Goal: Task Accomplishment & Management: Complete application form

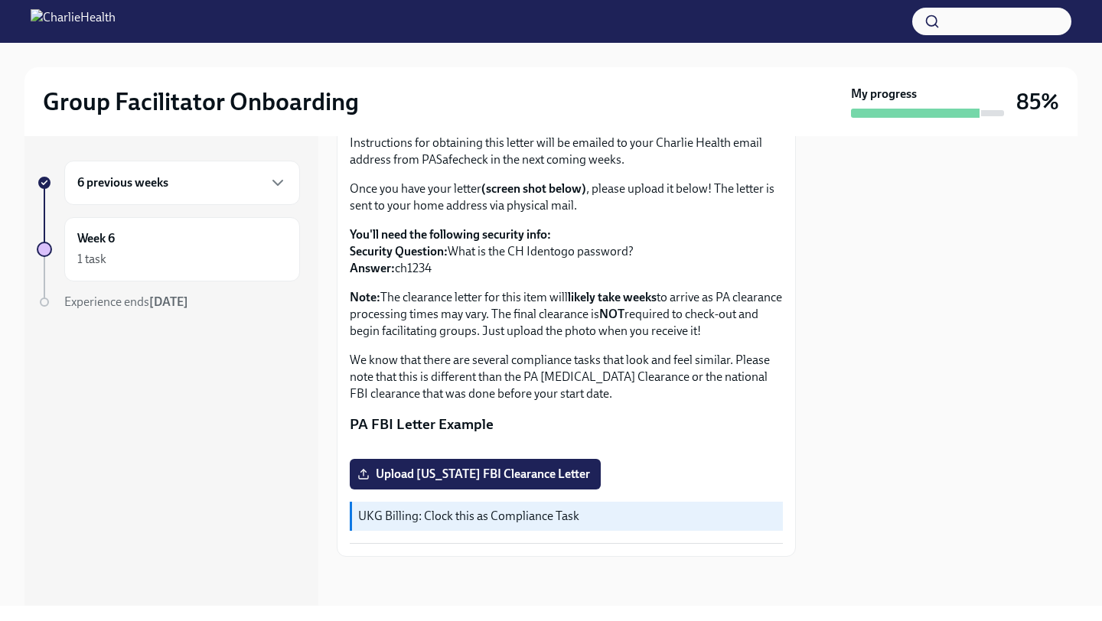
scroll to position [272, 0]
click at [441, 473] on span "Upload [US_STATE] FBI Clearance Letter" at bounding box center [474, 474] width 229 height 15
click at [0, 0] on input "Upload [US_STATE] FBI Clearance Letter" at bounding box center [0, 0] width 0 height 0
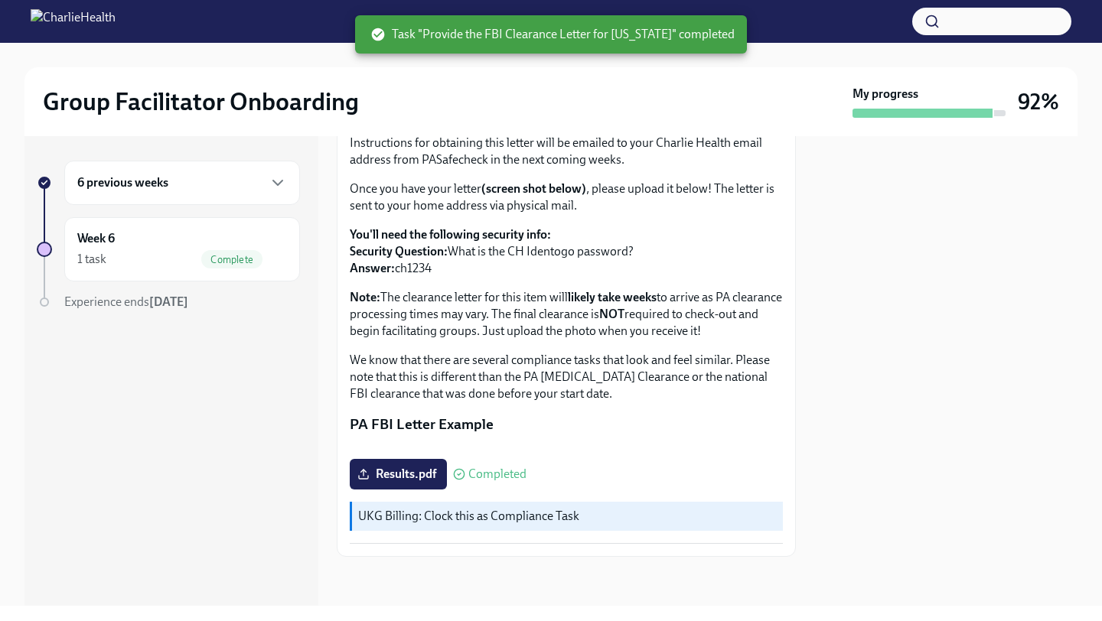
scroll to position [252, 0]
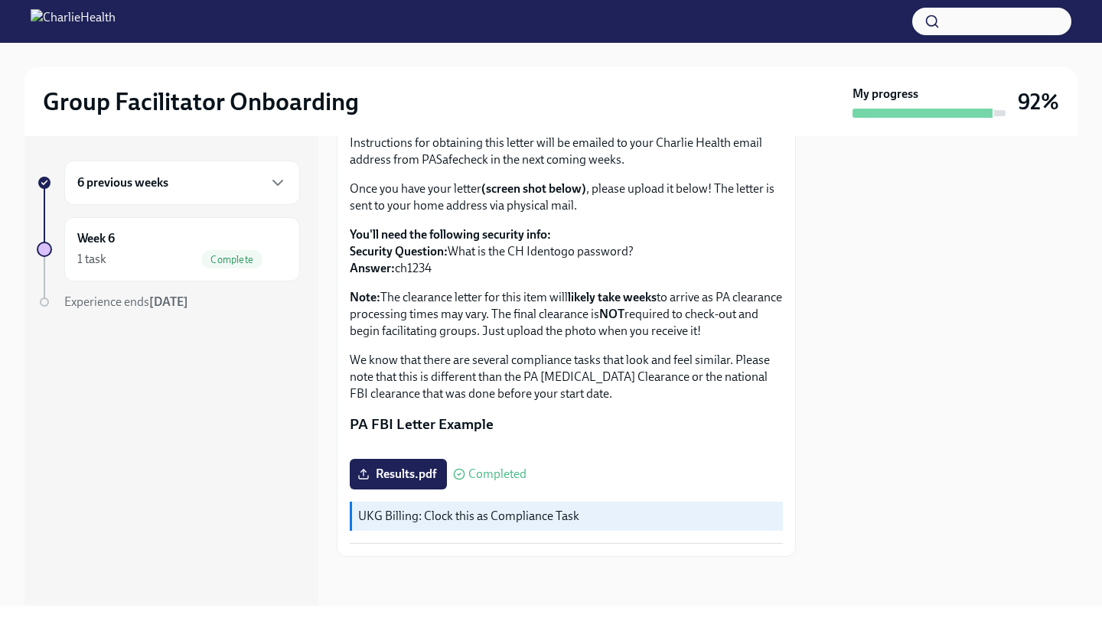
click at [214, 181] on div "6 previous weeks" at bounding box center [182, 183] width 210 height 18
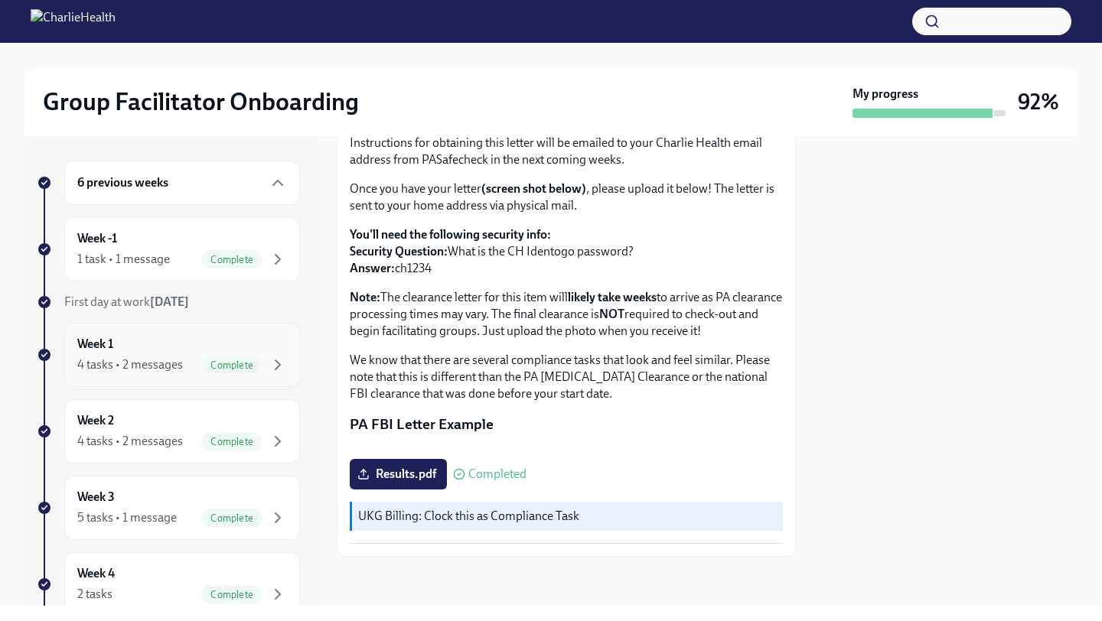
scroll to position [254, 0]
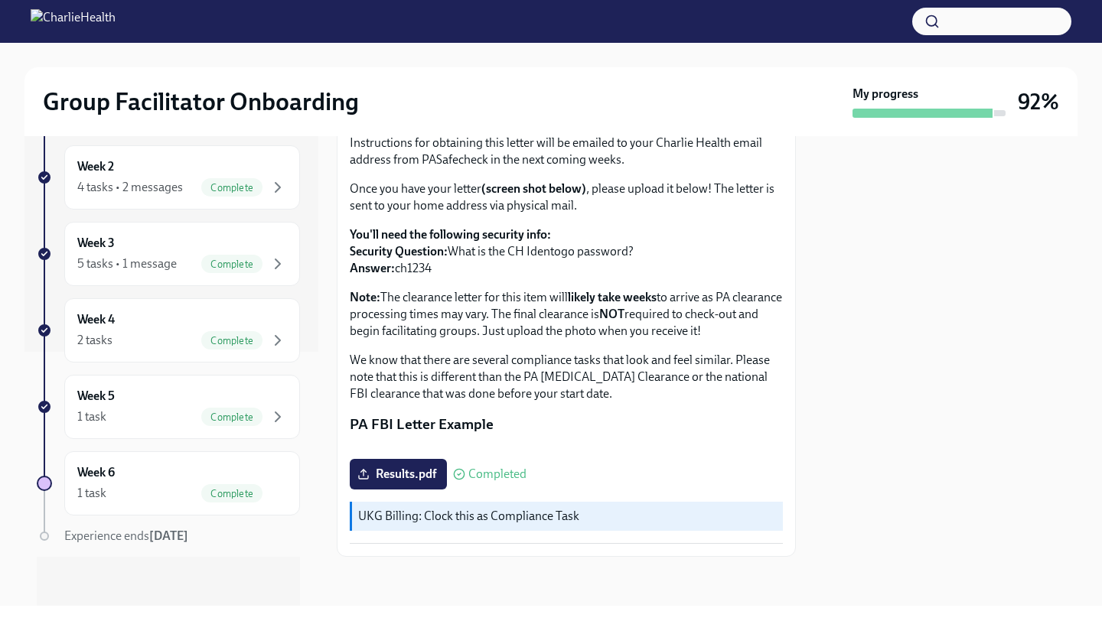
click at [175, 539] on strong "[DATE]" at bounding box center [168, 536] width 39 height 15
click at [151, 489] on div "1 task Complete" at bounding box center [182, 493] width 210 height 18
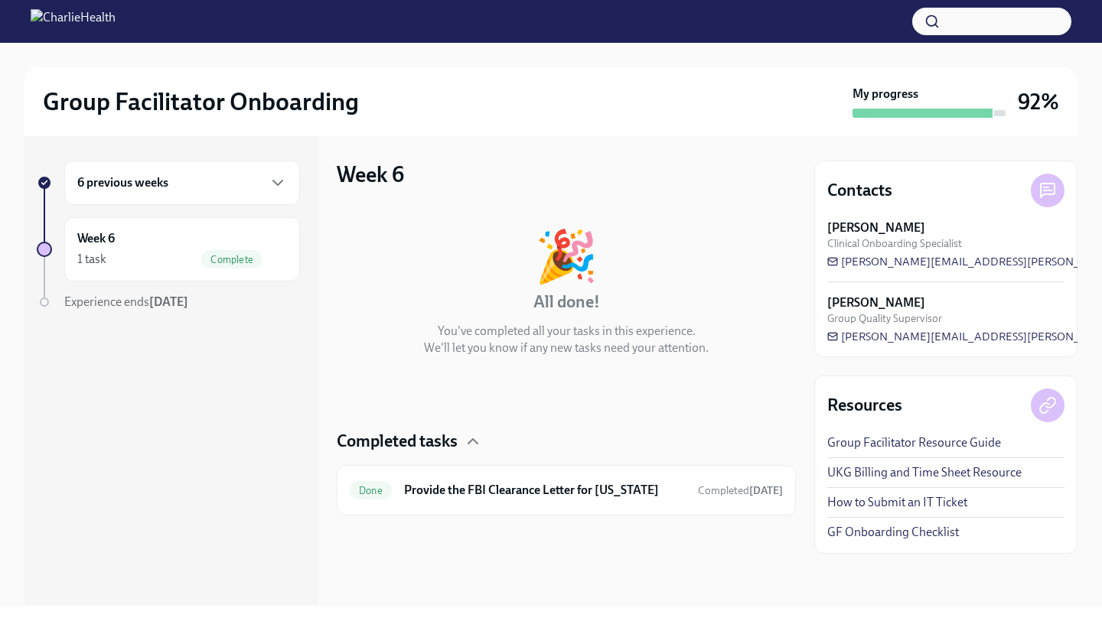
click at [170, 190] on div "6 previous weeks" at bounding box center [182, 183] width 210 height 18
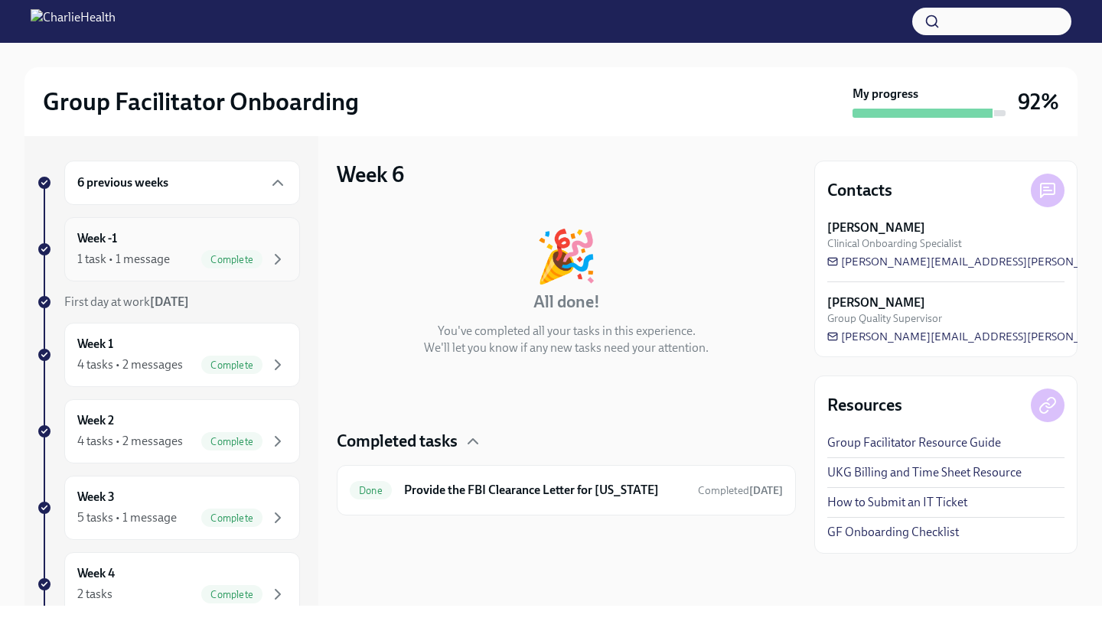
click at [177, 250] on div "1 task • 1 message Complete" at bounding box center [182, 259] width 210 height 18
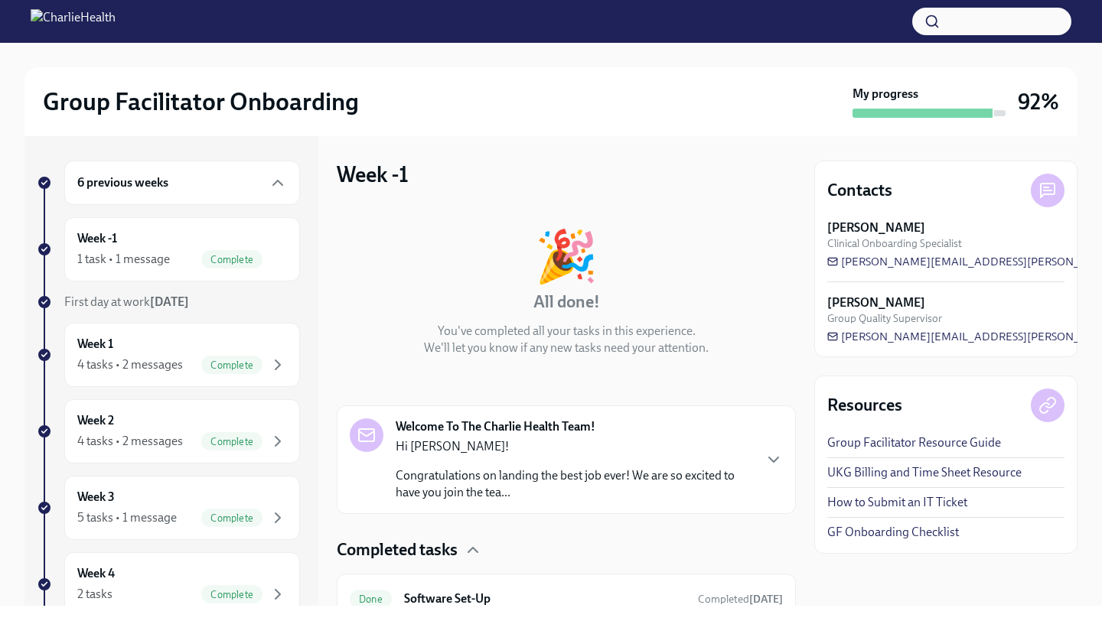
scroll to position [67, 0]
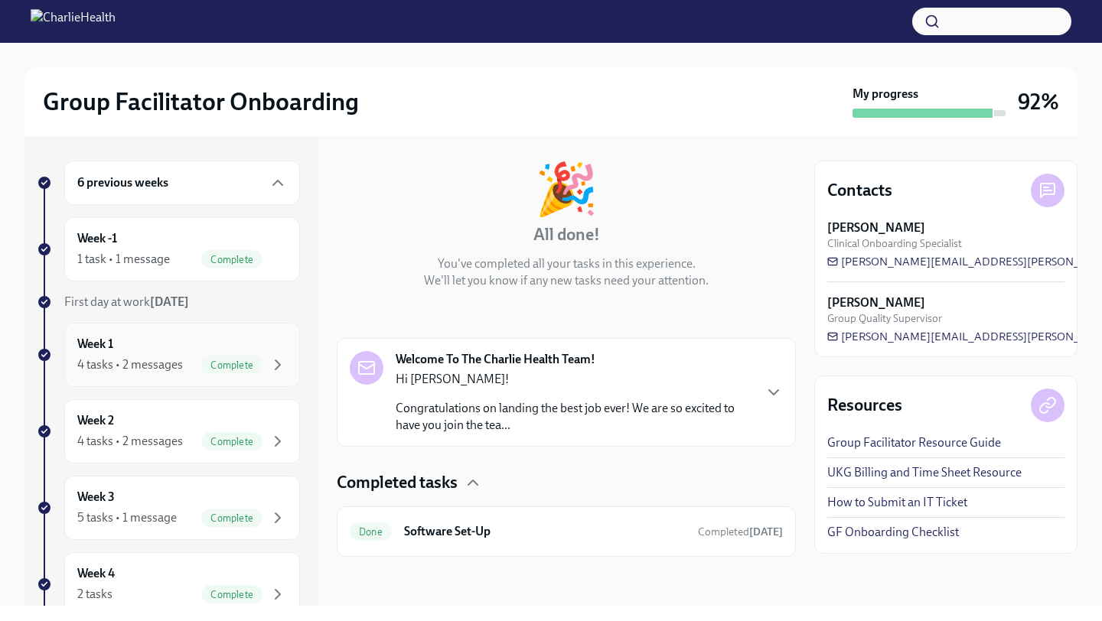
click at [155, 353] on div "Week 1 4 tasks • 2 messages Complete" at bounding box center [182, 355] width 210 height 38
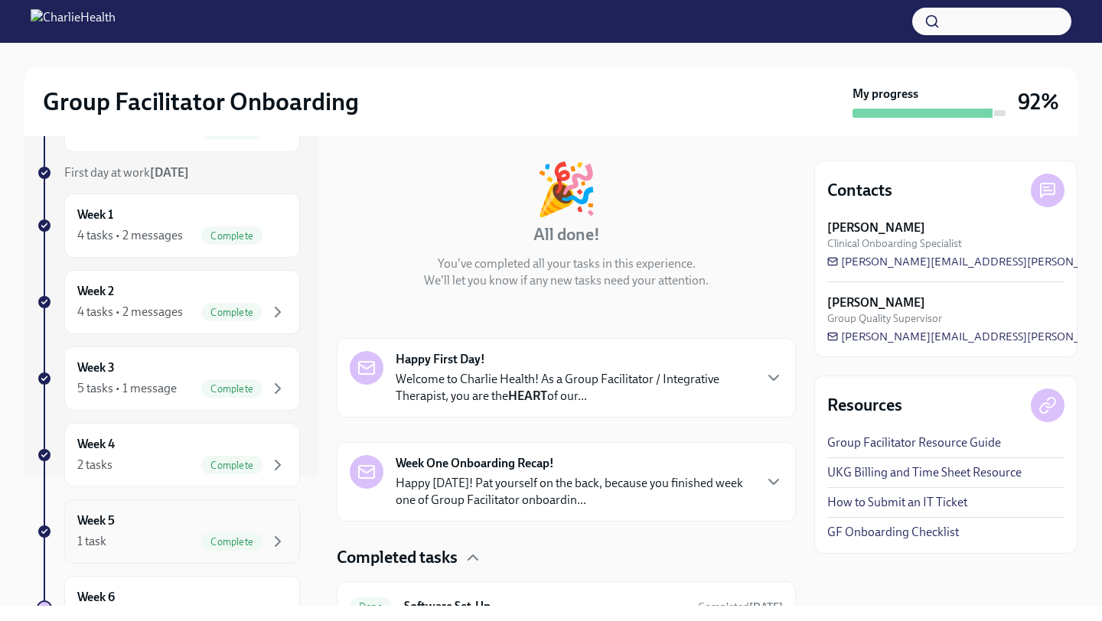
scroll to position [39, 0]
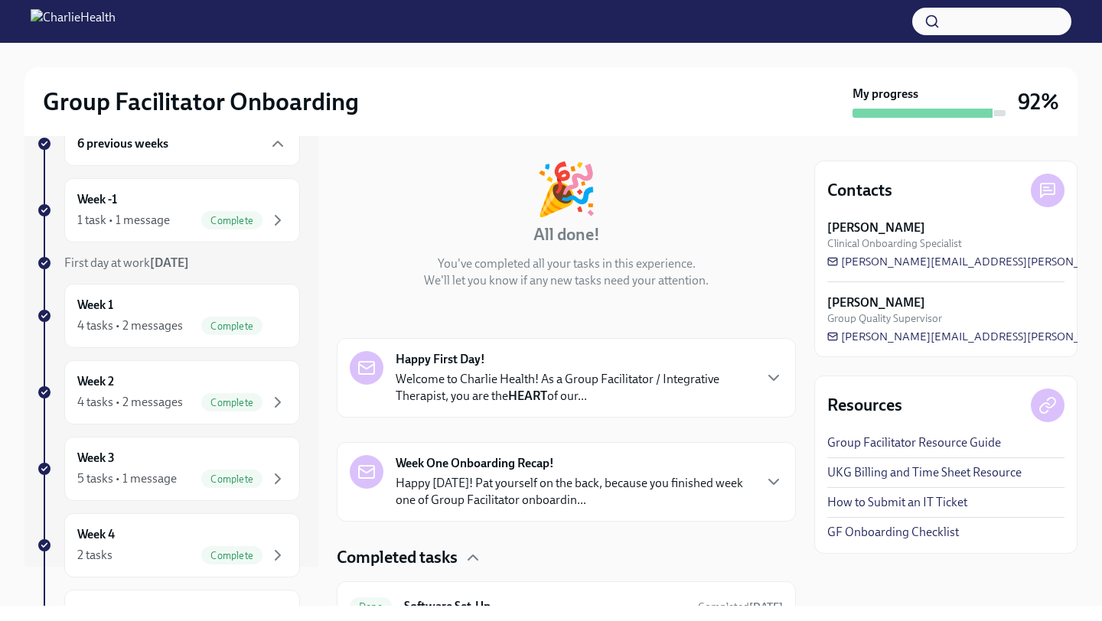
click at [1016, 117] on div "My progress 92%" at bounding box center [955, 102] width 207 height 32
